Goal: Entertainment & Leisure: Consume media (video, audio)

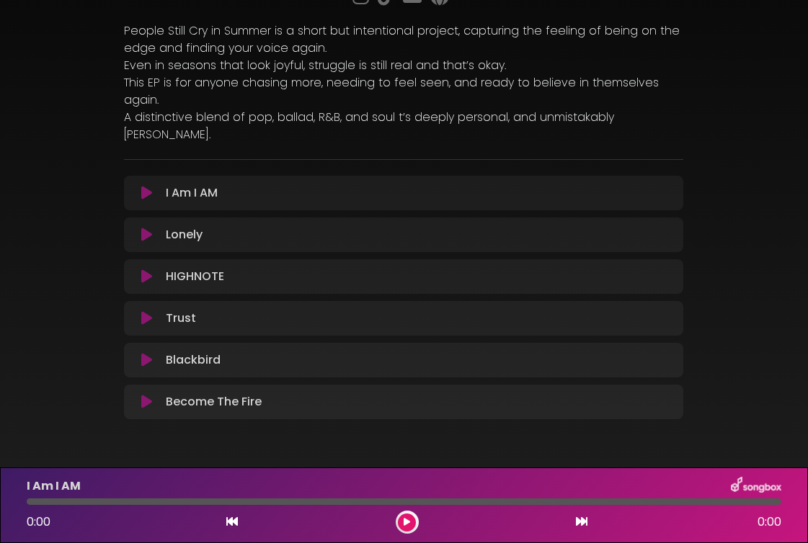
scroll to position [146, 0]
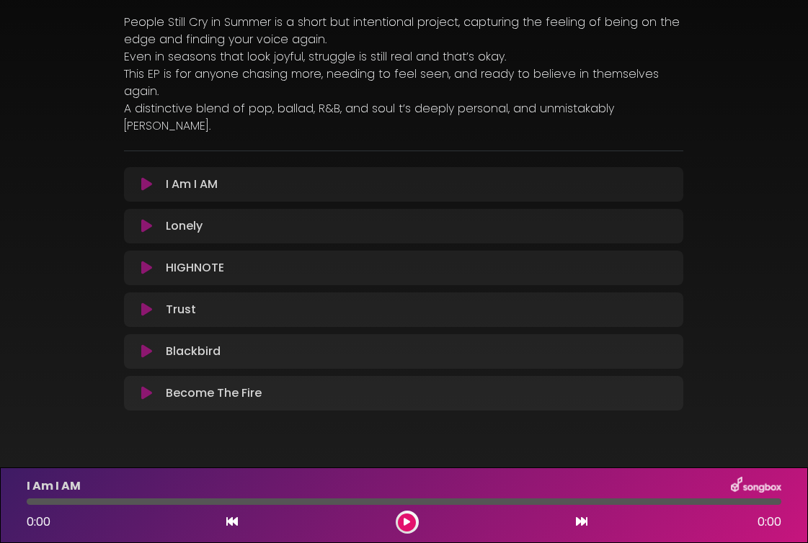
click at [252, 176] on div "I Am I AM Loading Track..." at bounding box center [417, 184] width 515 height 17
click at [146, 177] on icon at bounding box center [146, 184] width 11 height 14
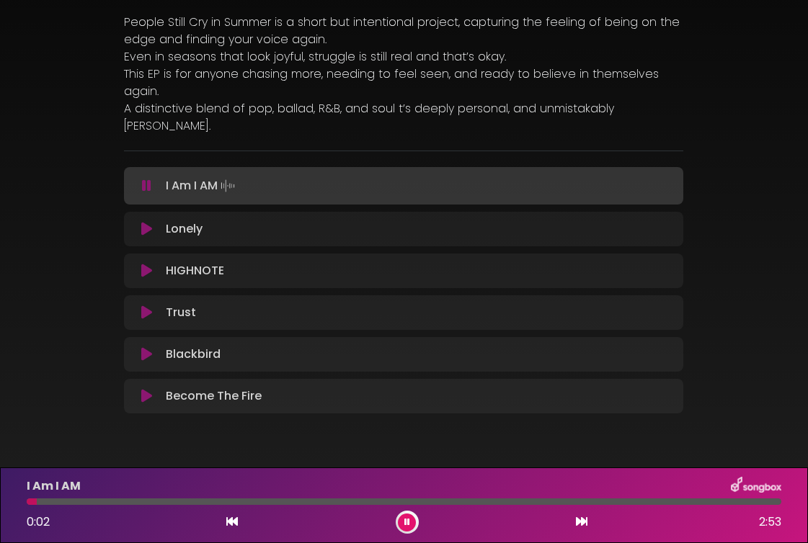
click at [405, 522] on icon at bounding box center [407, 522] width 6 height 9
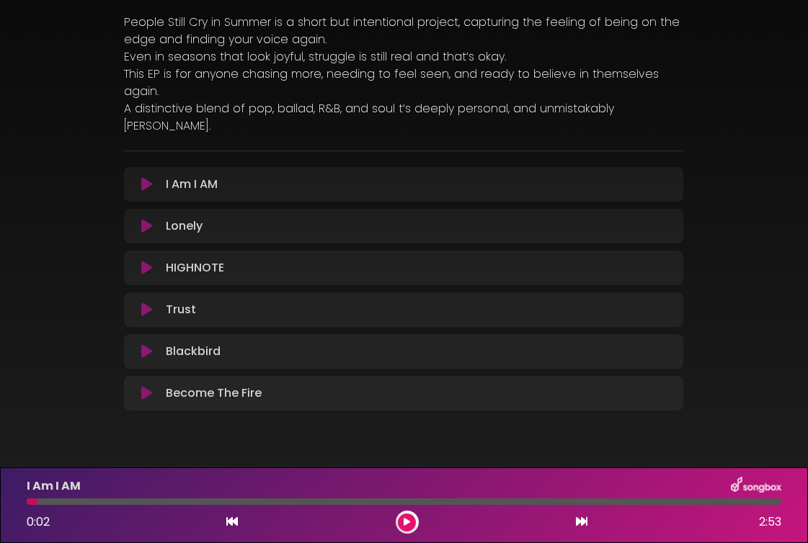
drag, startPoint x: 35, startPoint y: 503, endPoint x: 5, endPoint y: 503, distance: 30.3
click at [5, 503] on div "I Am I AM 0:02 2:53" at bounding box center [404, 506] width 808 height 76
click at [218, 218] on div "Lonely Loading Track..." at bounding box center [417, 226] width 515 height 17
click at [145, 219] on icon at bounding box center [146, 226] width 11 height 14
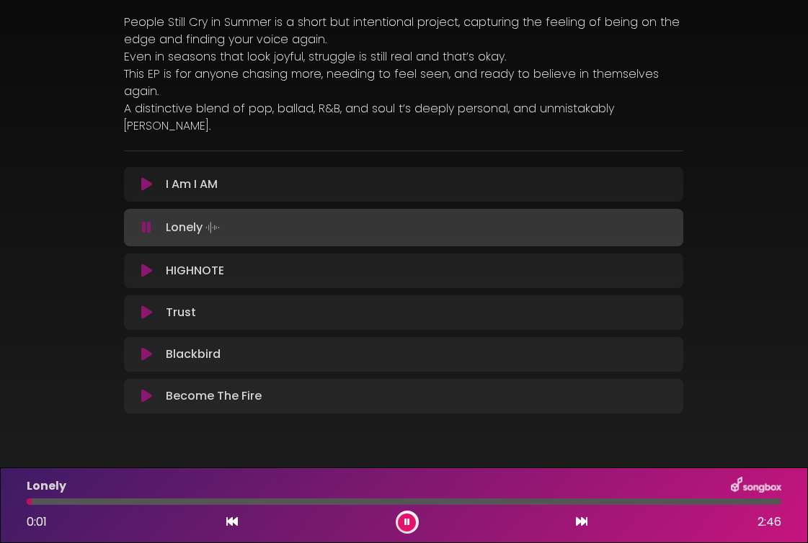
click at [144, 221] on icon at bounding box center [146, 228] width 9 height 14
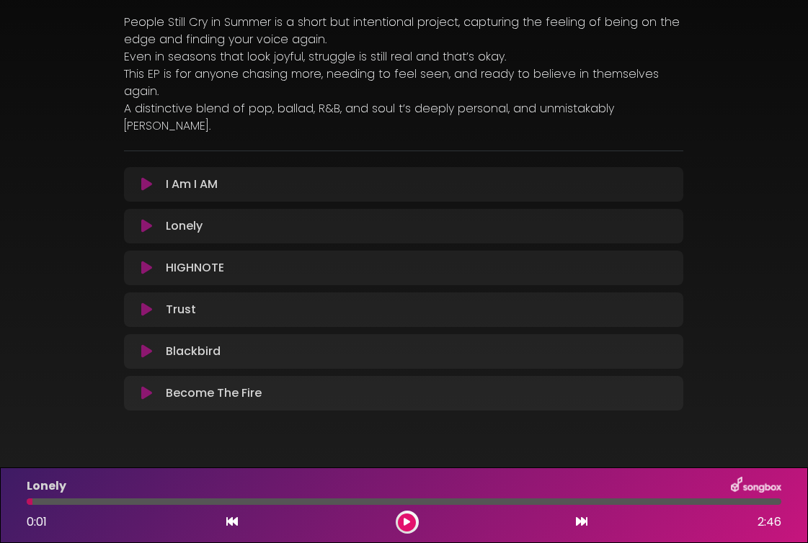
click at [148, 261] on icon at bounding box center [146, 268] width 11 height 14
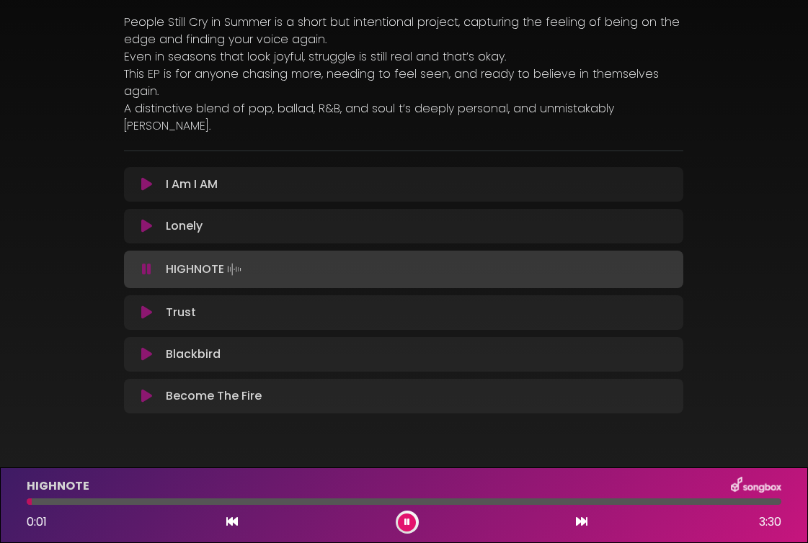
click at [148, 262] on icon at bounding box center [146, 269] width 9 height 14
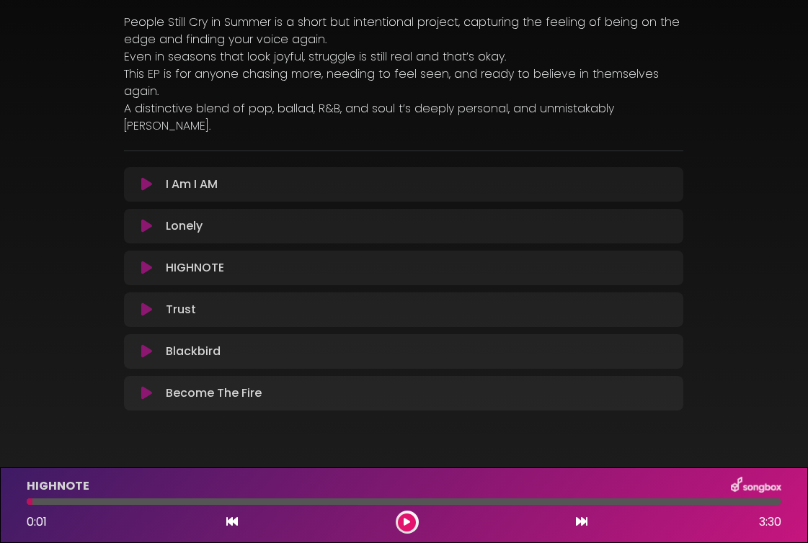
click at [143, 303] on icon at bounding box center [146, 310] width 11 height 14
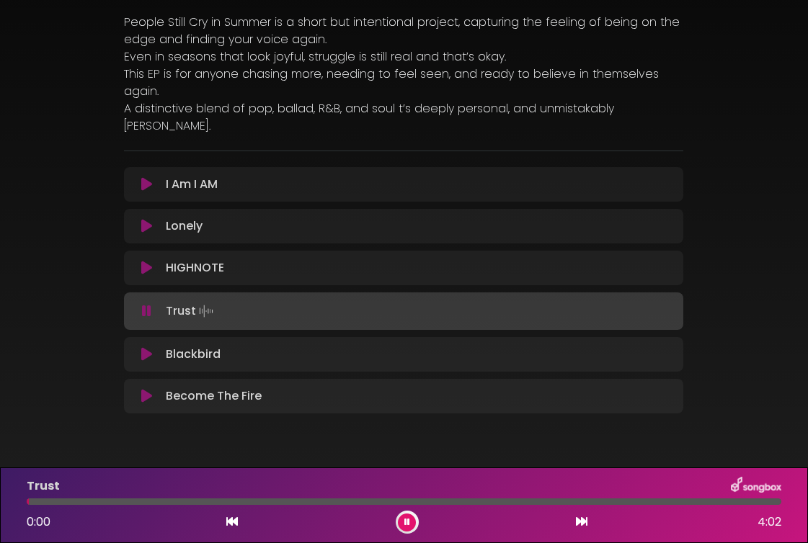
click at [143, 304] on icon at bounding box center [146, 311] width 9 height 14
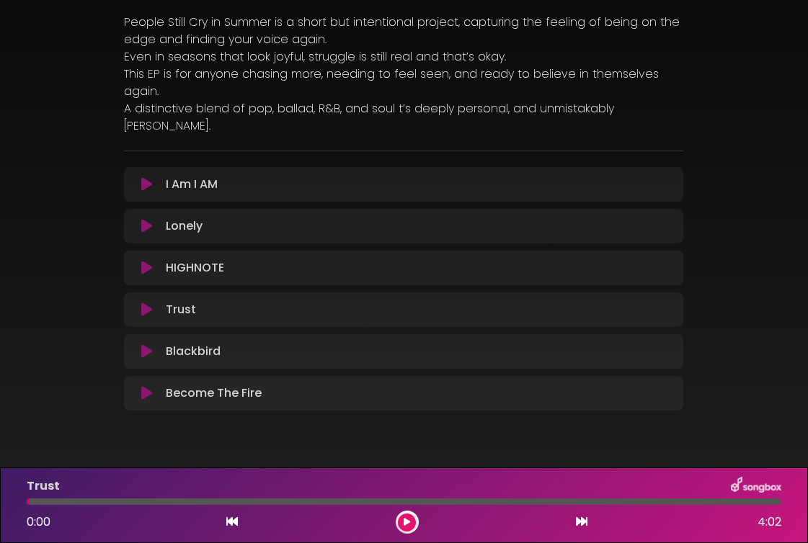
click at [143, 344] on icon at bounding box center [146, 351] width 11 height 14
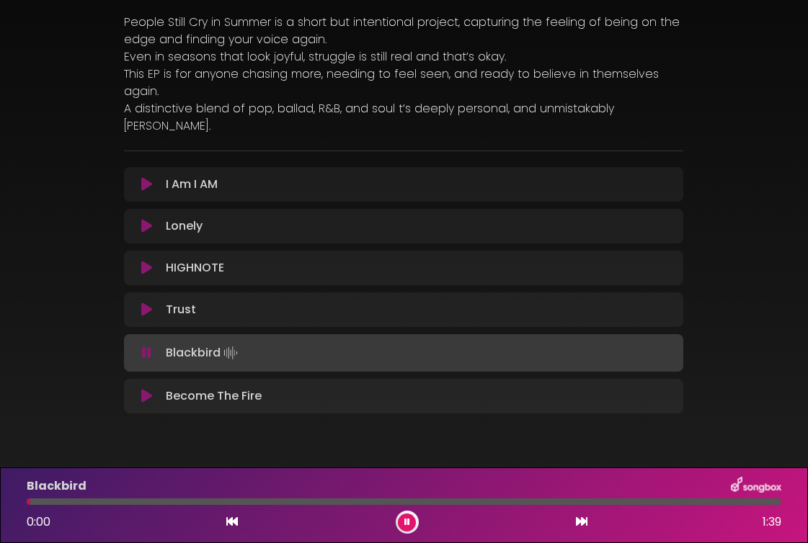
click at [143, 346] on icon at bounding box center [146, 353] width 9 height 14
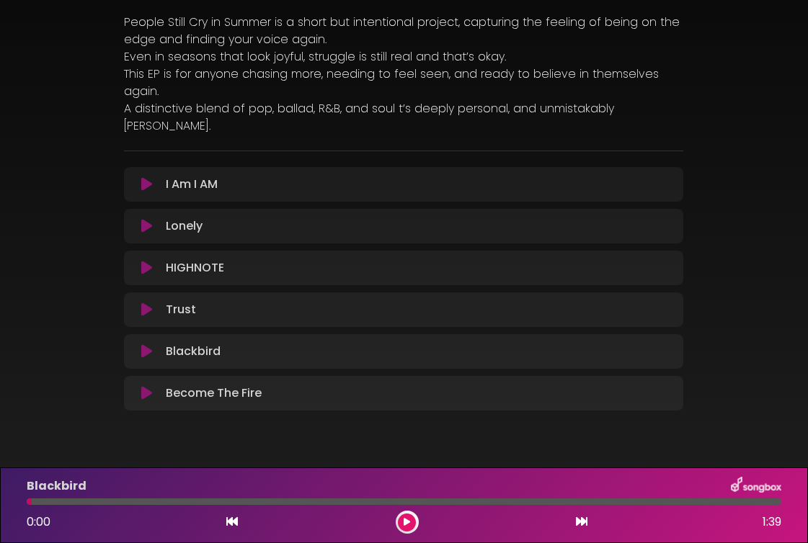
click at [146, 386] on icon at bounding box center [146, 393] width 11 height 14
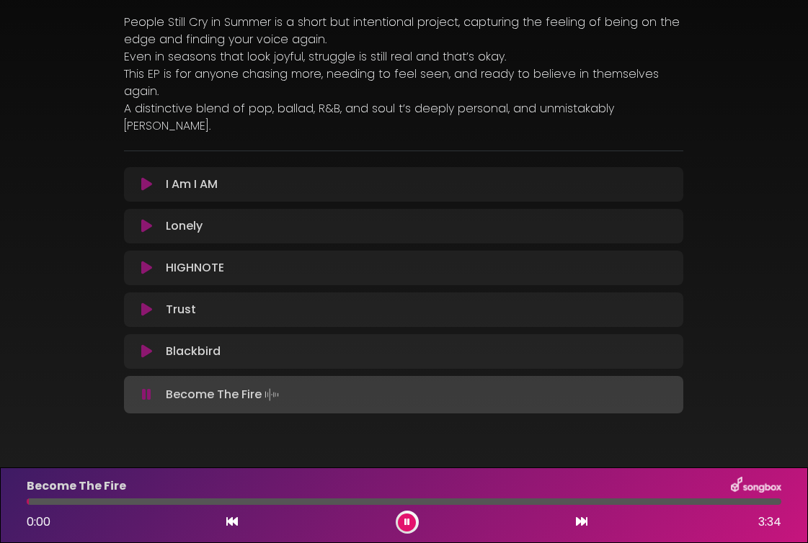
click at [146, 388] on icon at bounding box center [146, 395] width 9 height 14
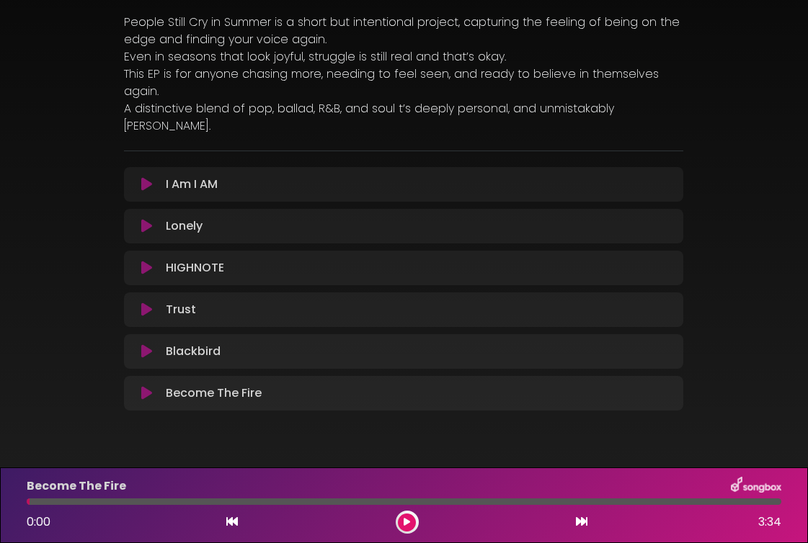
click at [146, 344] on icon at bounding box center [146, 351] width 11 height 14
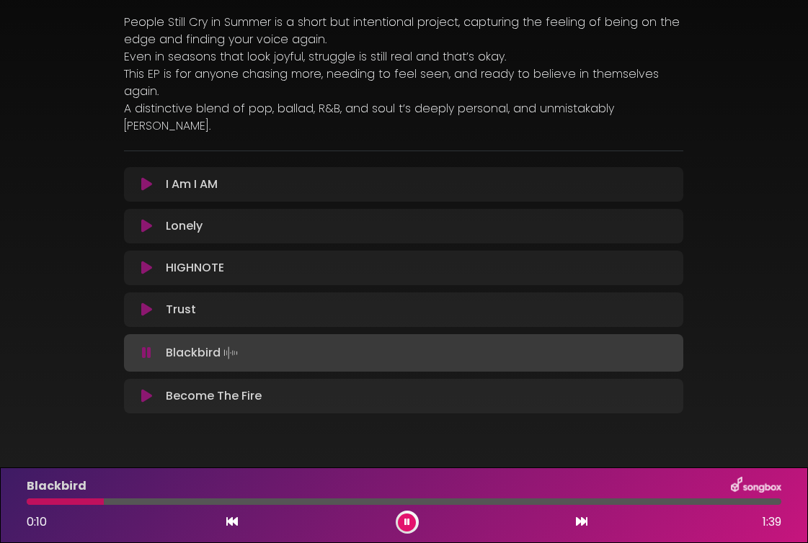
click at [404, 524] on button at bounding box center [407, 523] width 18 height 18
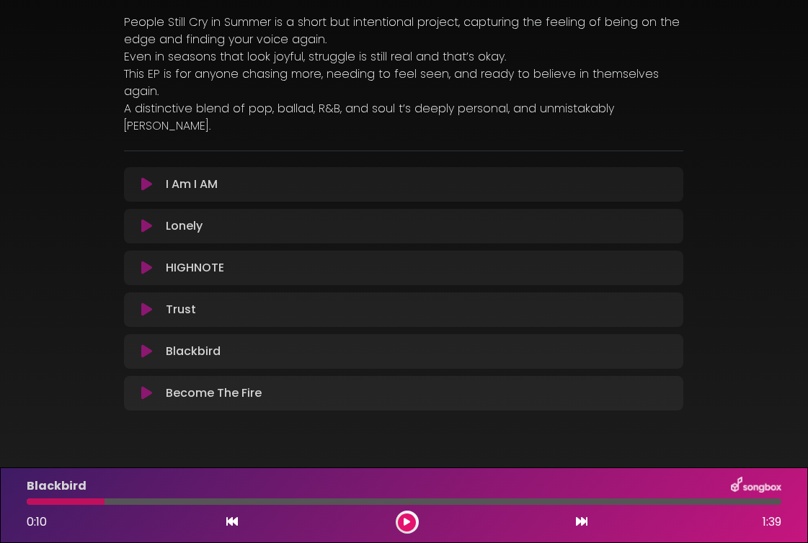
click at [148, 344] on icon at bounding box center [146, 351] width 11 height 14
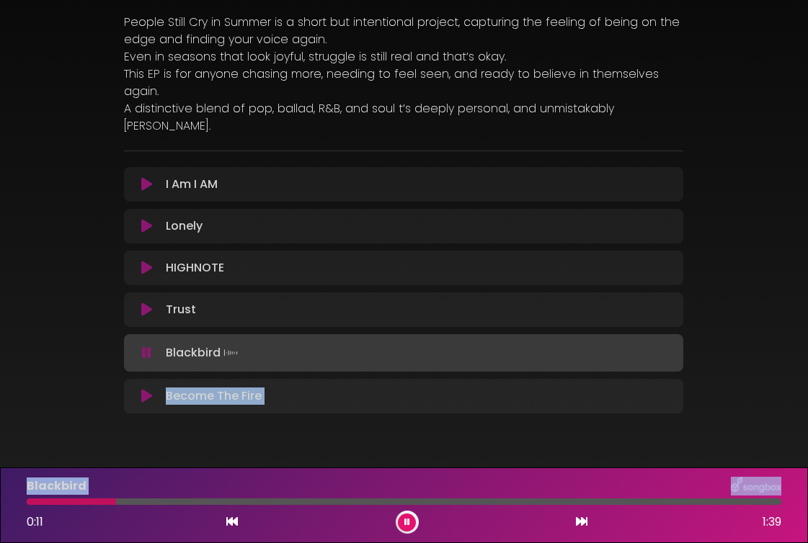
drag, startPoint x: 110, startPoint y: 502, endPoint x: -12, endPoint y: 507, distance: 121.2
click at [0, 507] on html "× People Still Cry In Summer [PERSON_NAME]" at bounding box center [404, 271] width 808 height 543
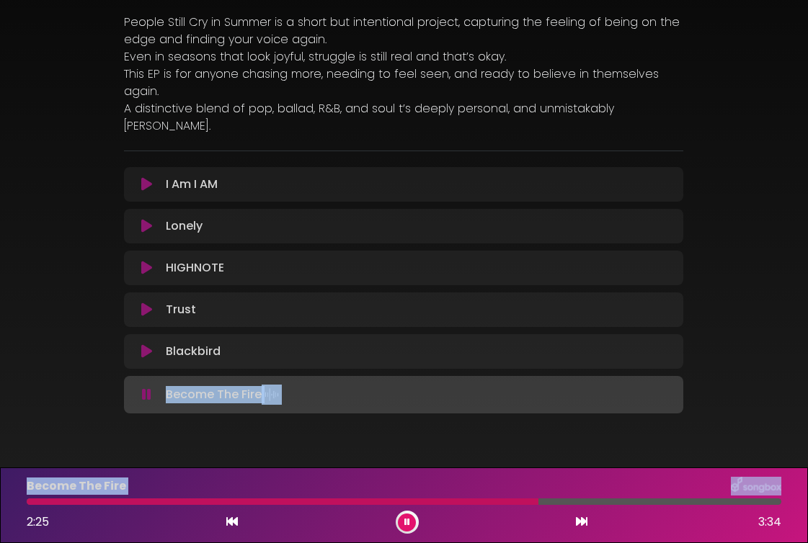
click at [409, 525] on icon at bounding box center [407, 522] width 6 height 9
